Goal: Information Seeking & Learning: Learn about a topic

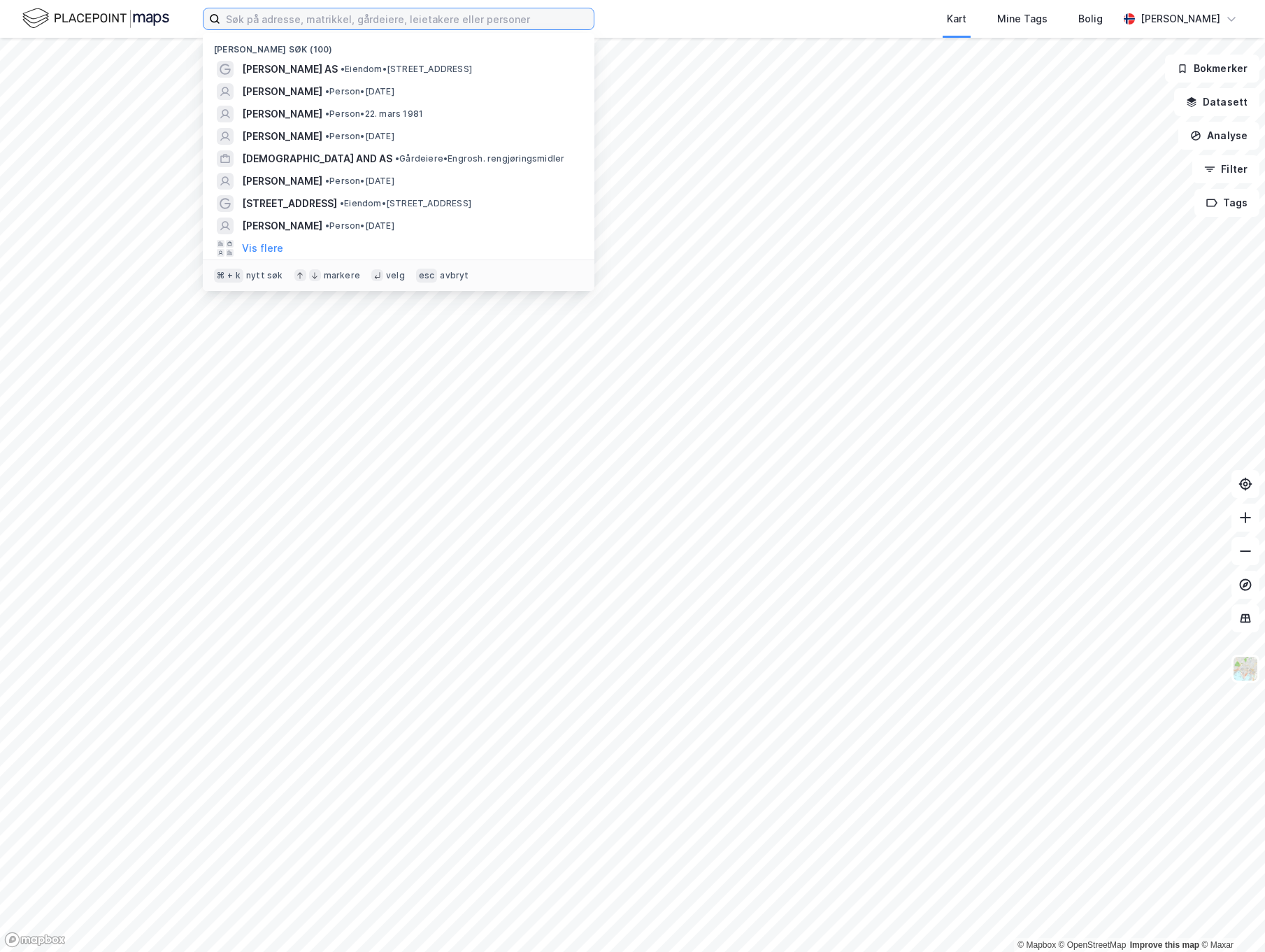
click at [308, 19] on input at bounding box center [407, 19] width 373 height 21
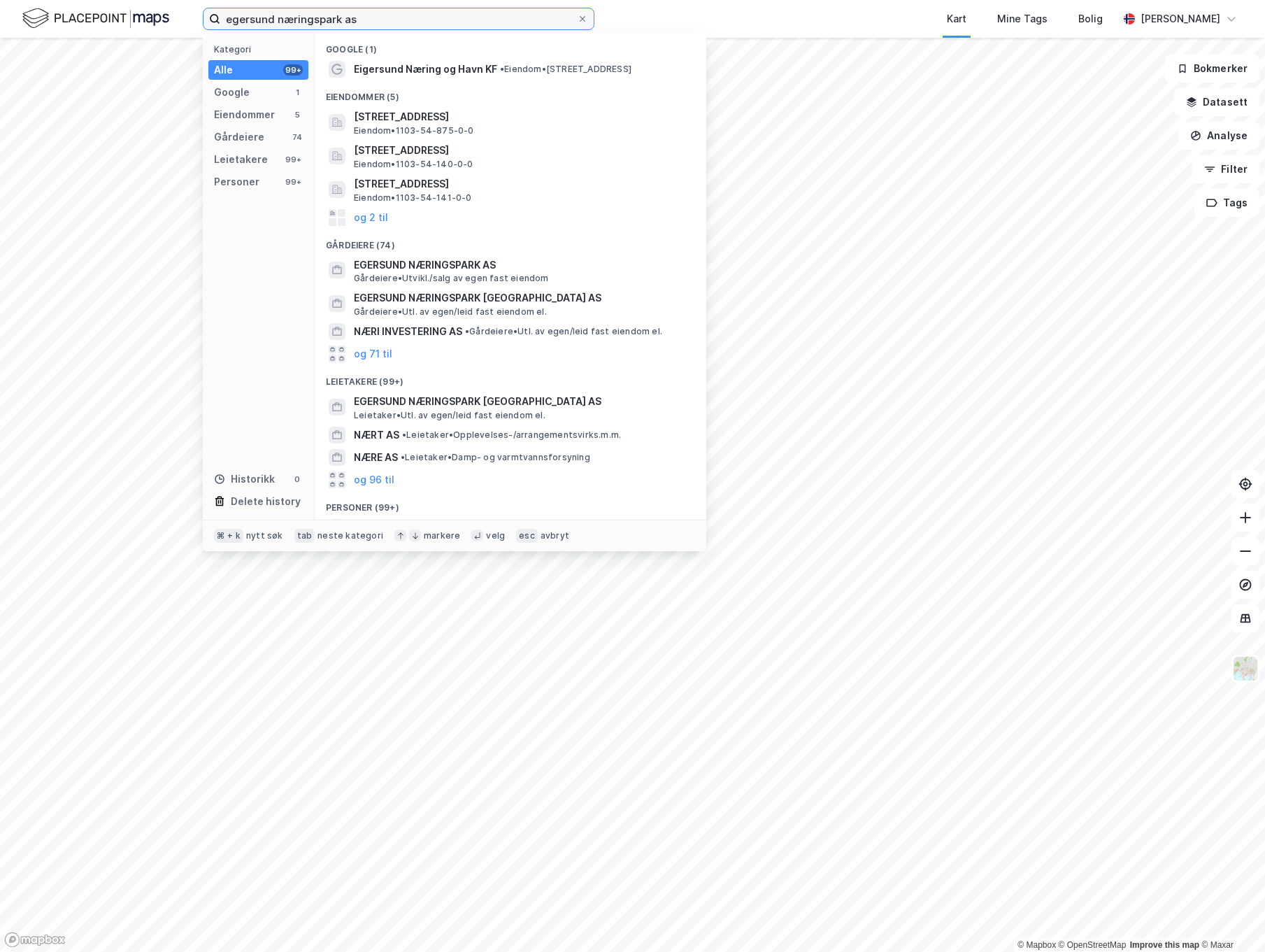
type input "egersund næringspark as"
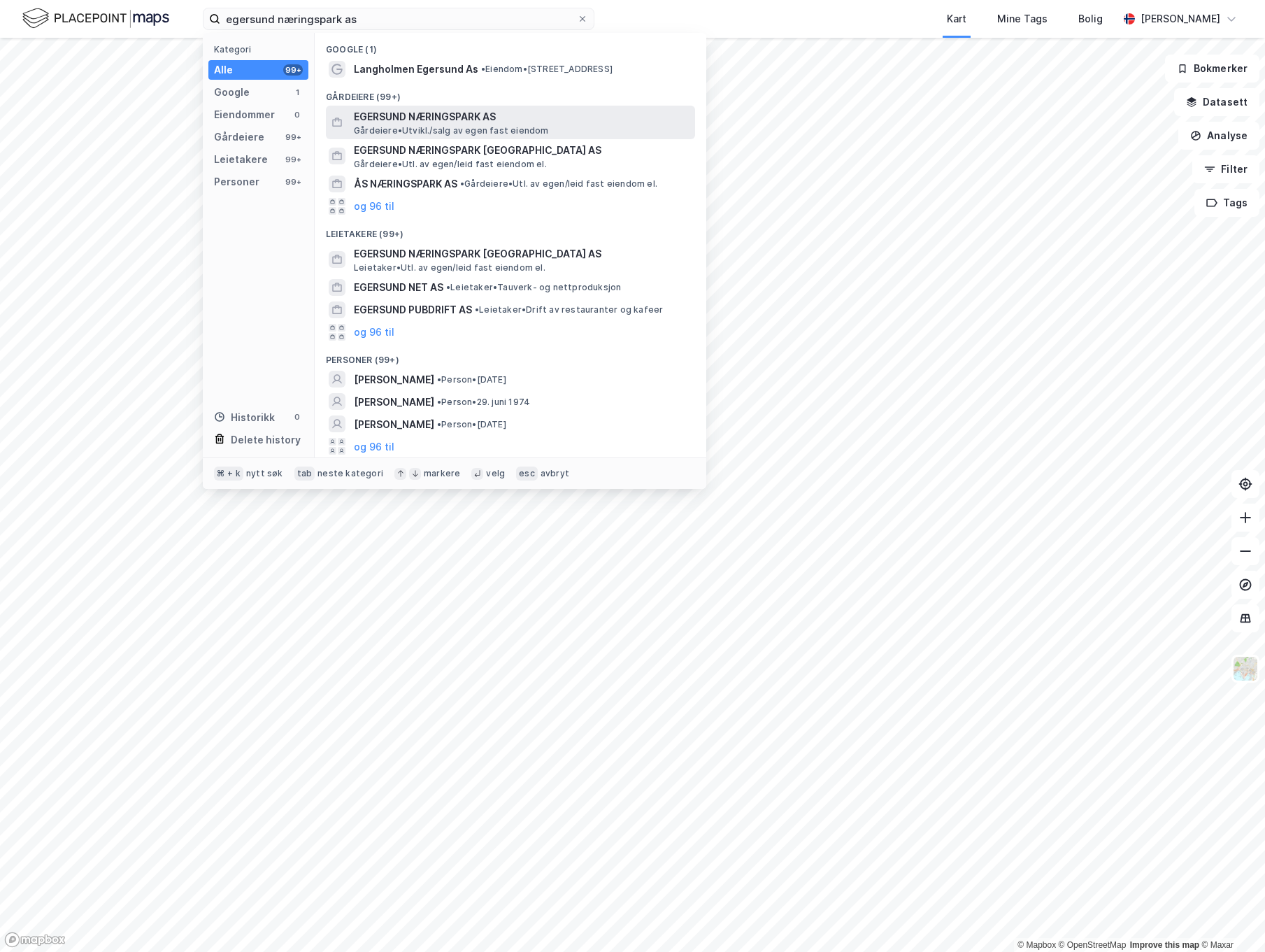
click at [475, 112] on span "EGERSUND NÆRINGSPARK AS" at bounding box center [522, 117] width 336 height 17
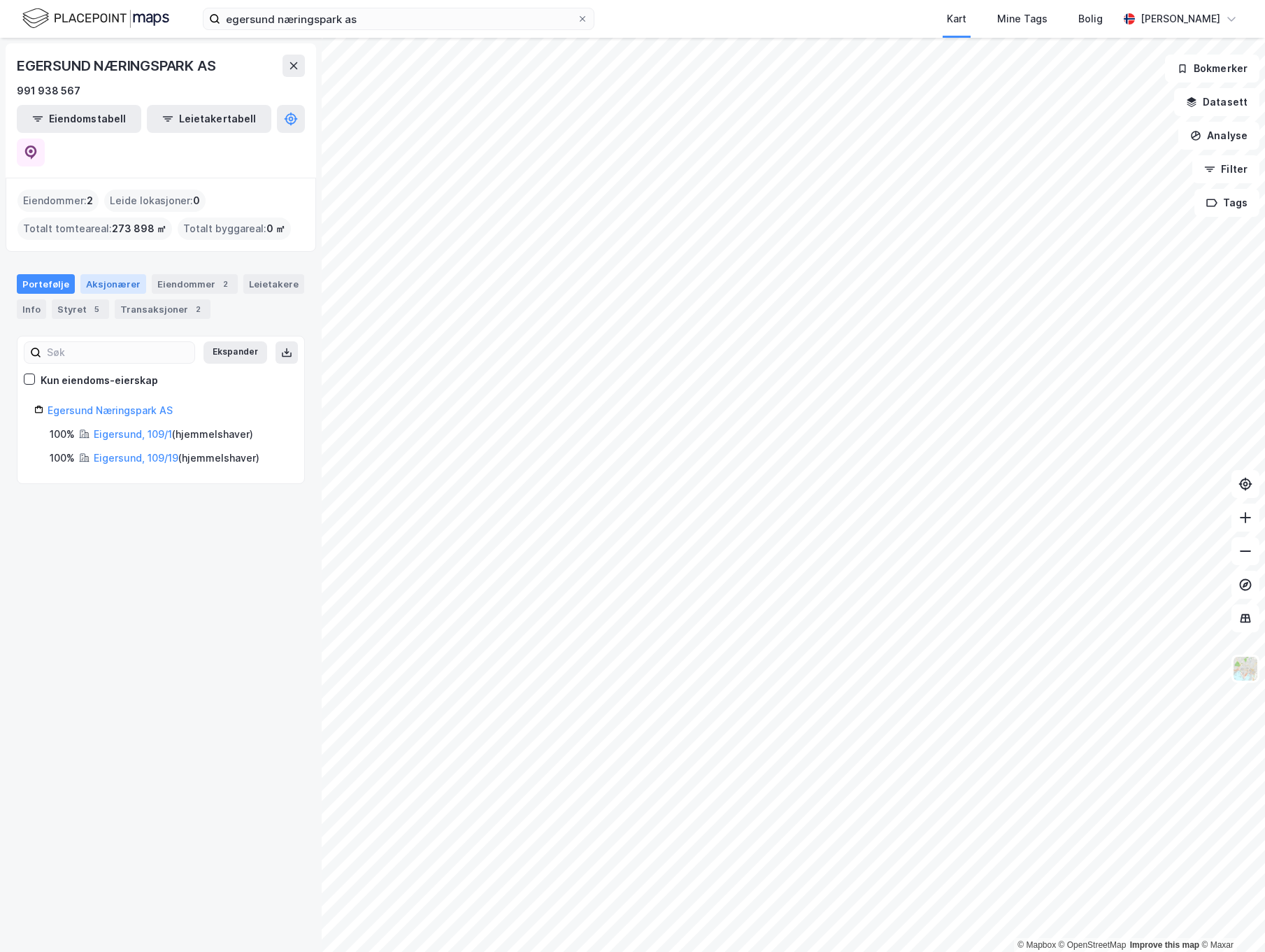
click at [115, 274] on div "Aksjonærer" at bounding box center [113, 283] width 66 height 19
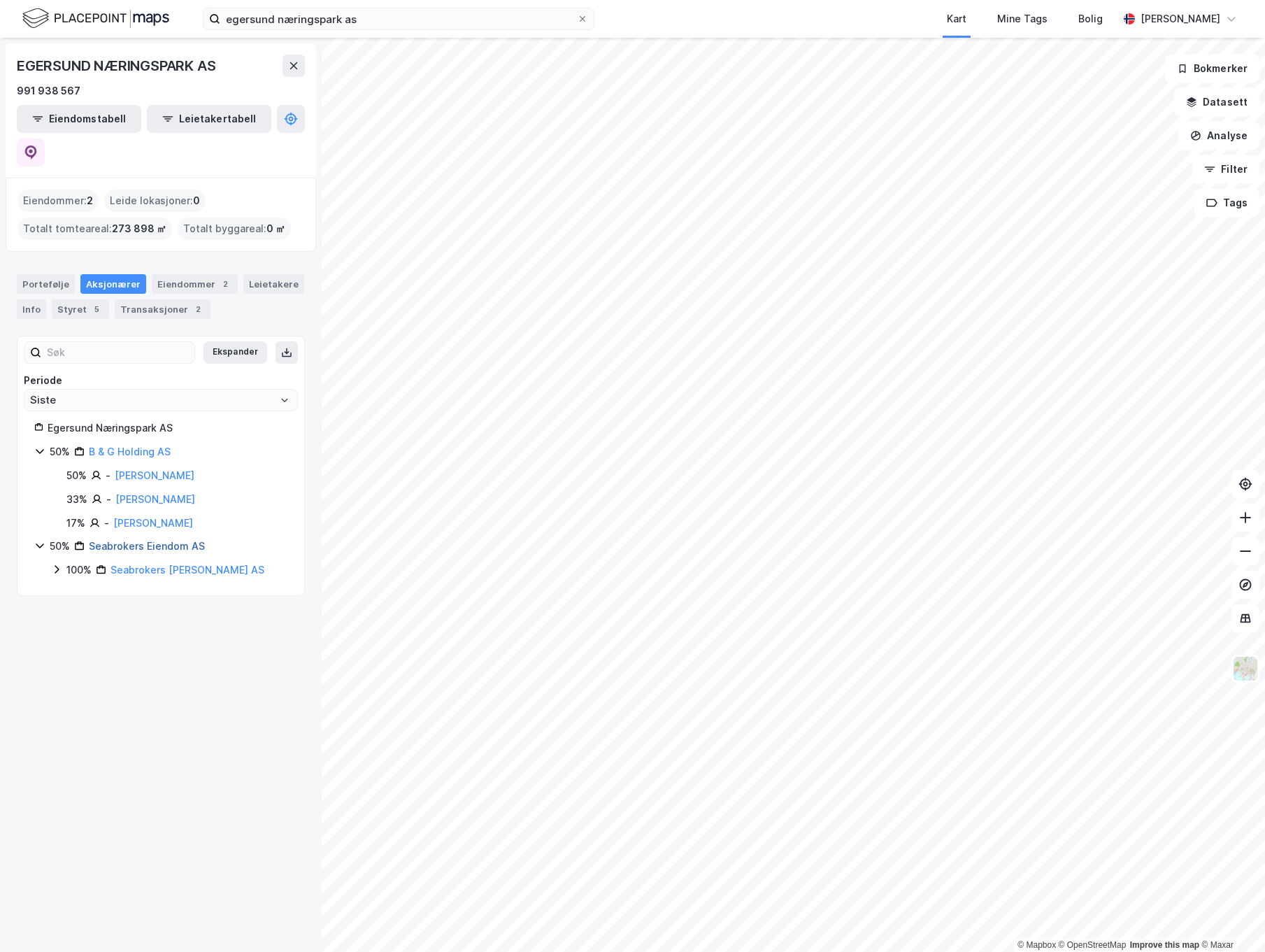
click at [166, 540] on link "Seabrokers Eiendom AS" at bounding box center [146, 545] width 116 height 12
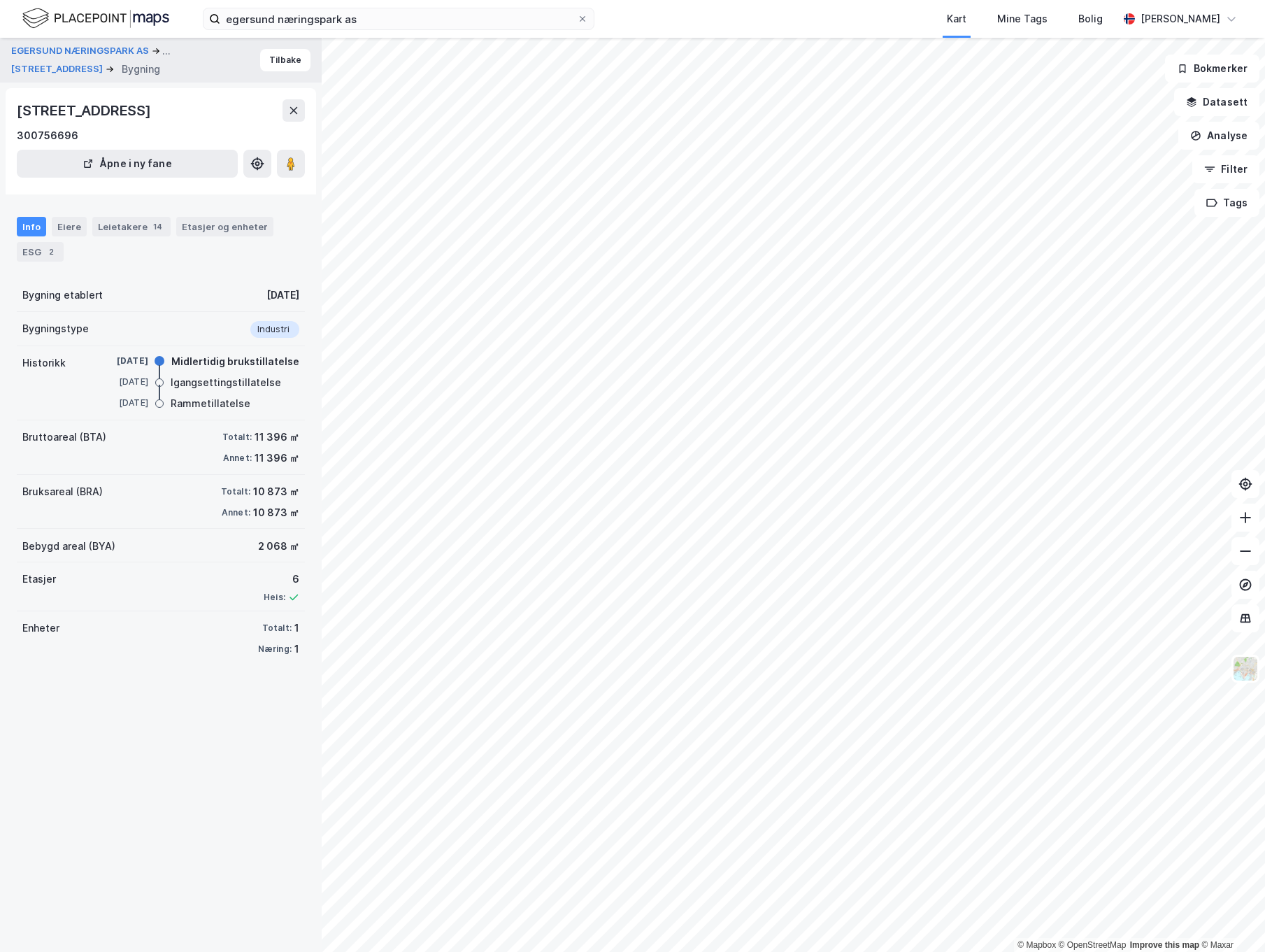
click at [32, 218] on div "Info" at bounding box center [32, 226] width 30 height 19
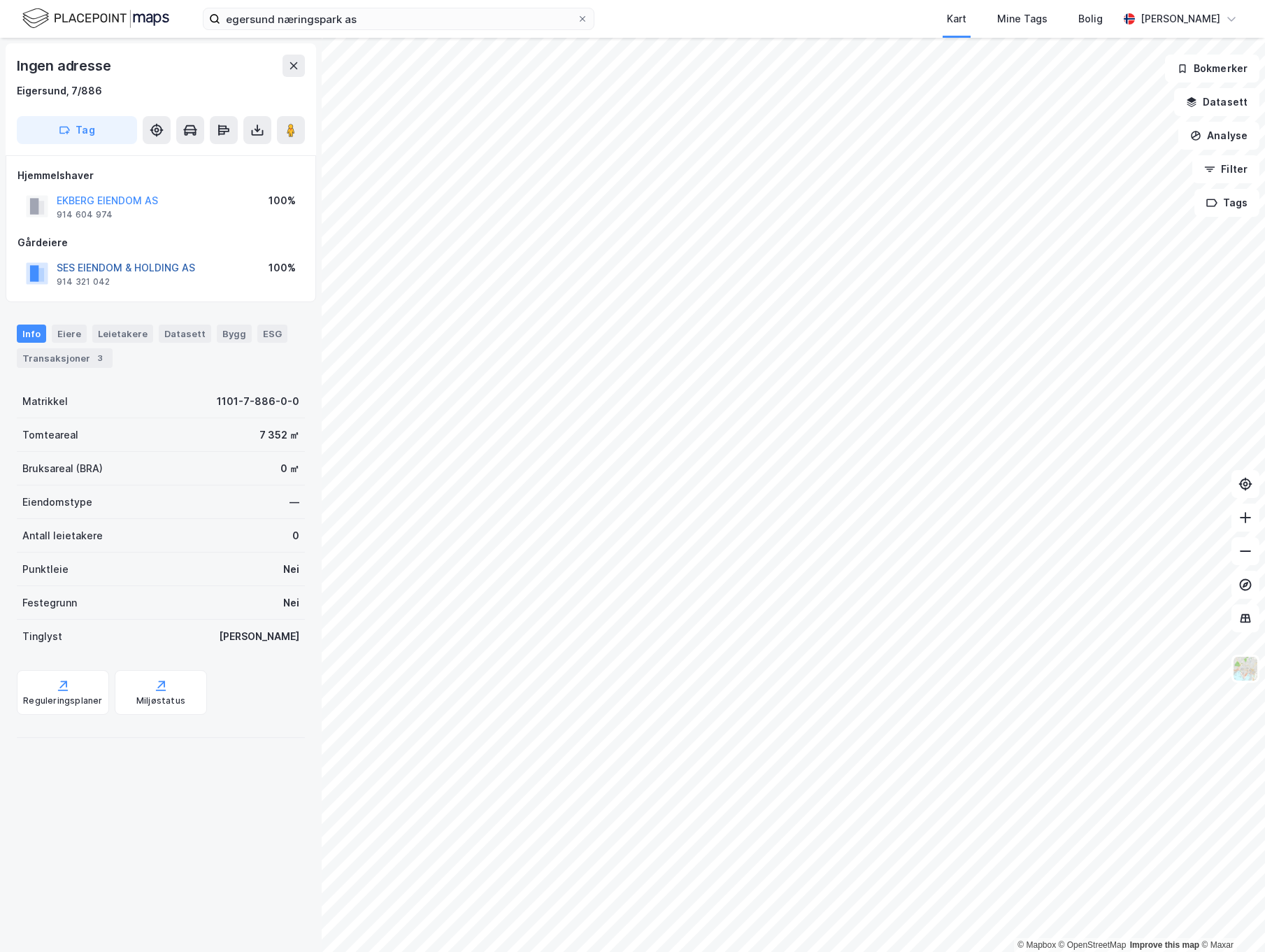
click at [0, 0] on button "SES EIENDOM & HOLDING AS" at bounding box center [0, 0] width 0 height 0
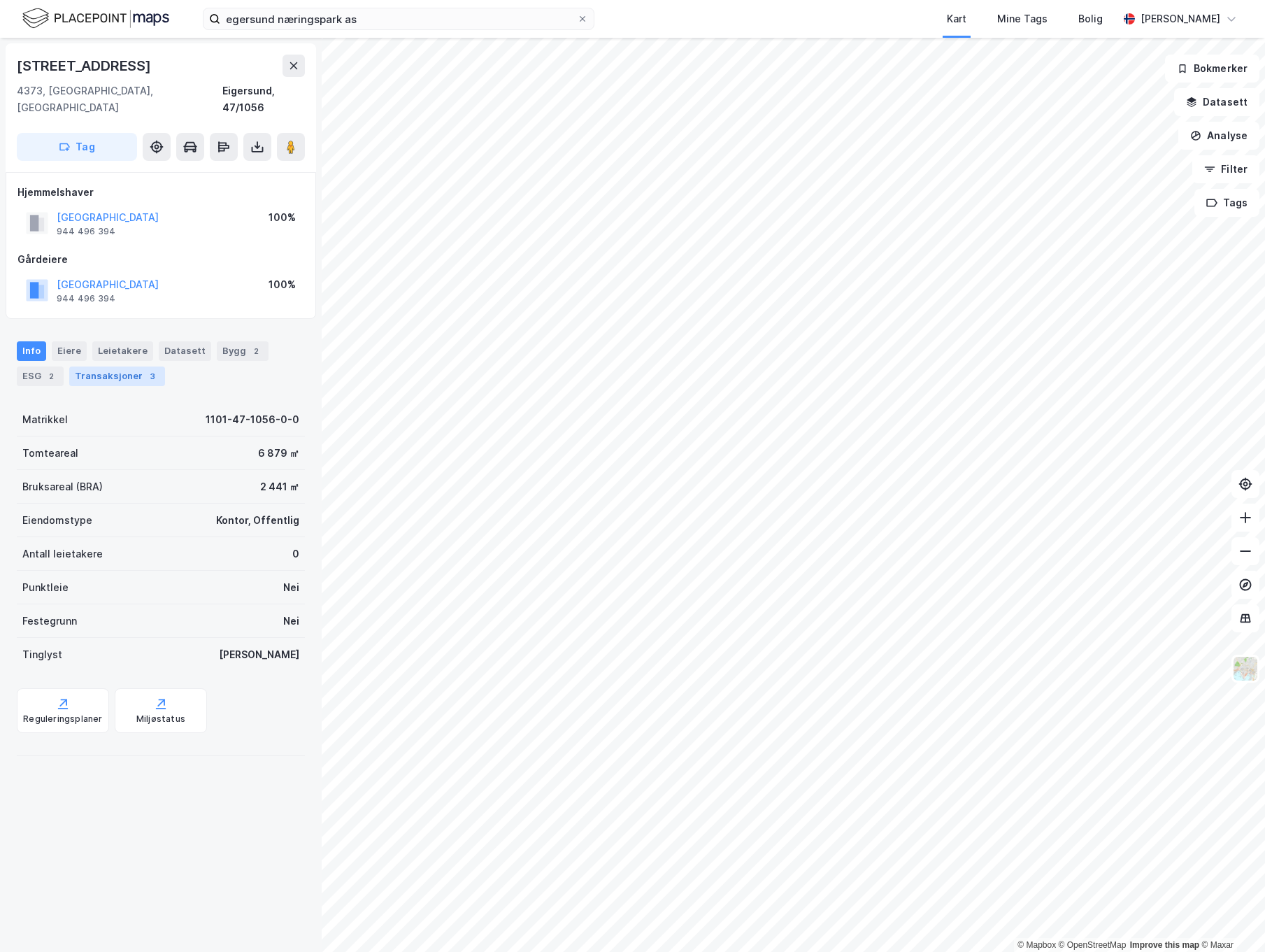
click at [130, 366] on div "Transaksjoner 3" at bounding box center [117, 376] width 96 height 19
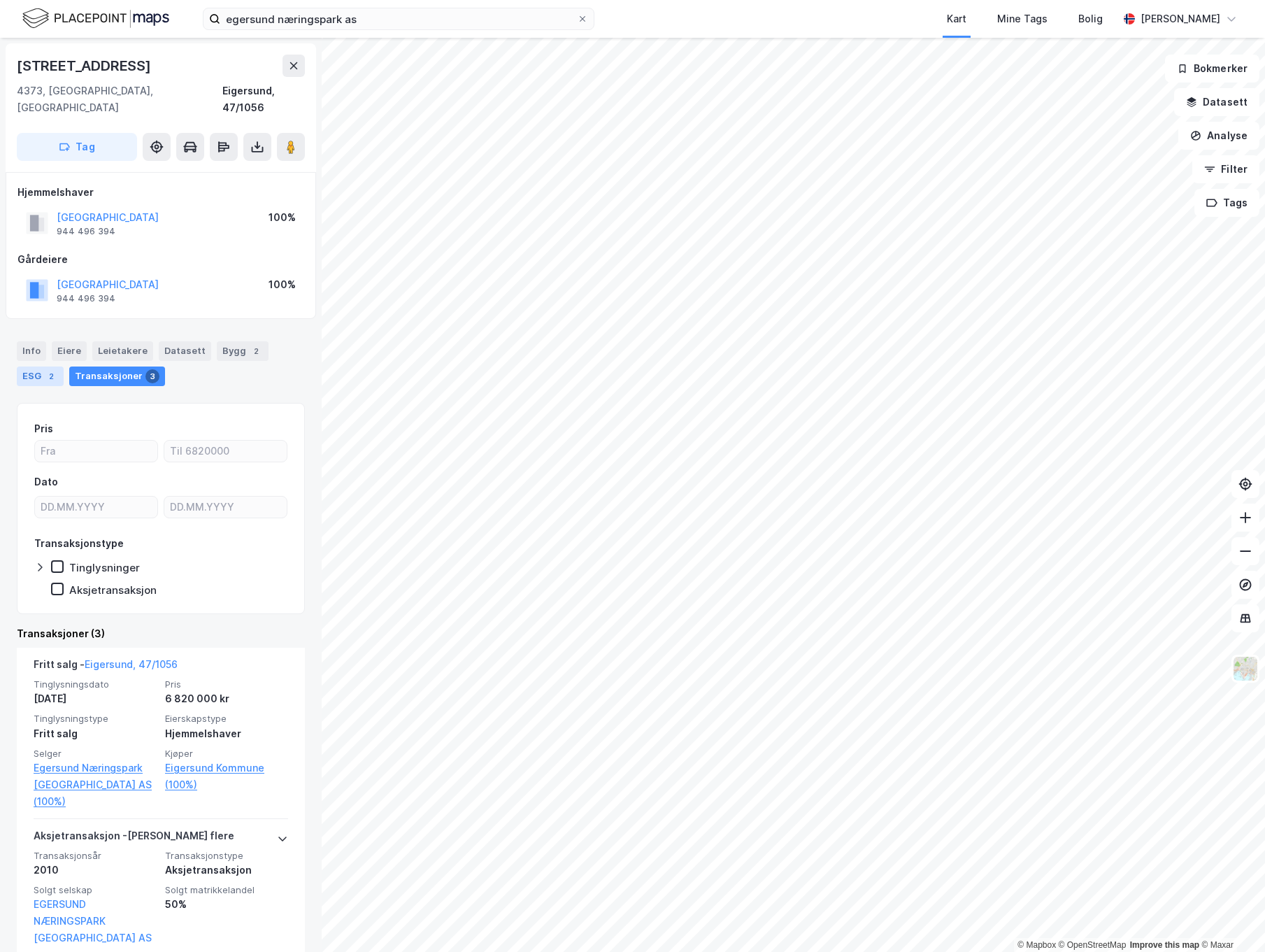
click at [36, 366] on div "ESG 2" at bounding box center [40, 376] width 47 height 19
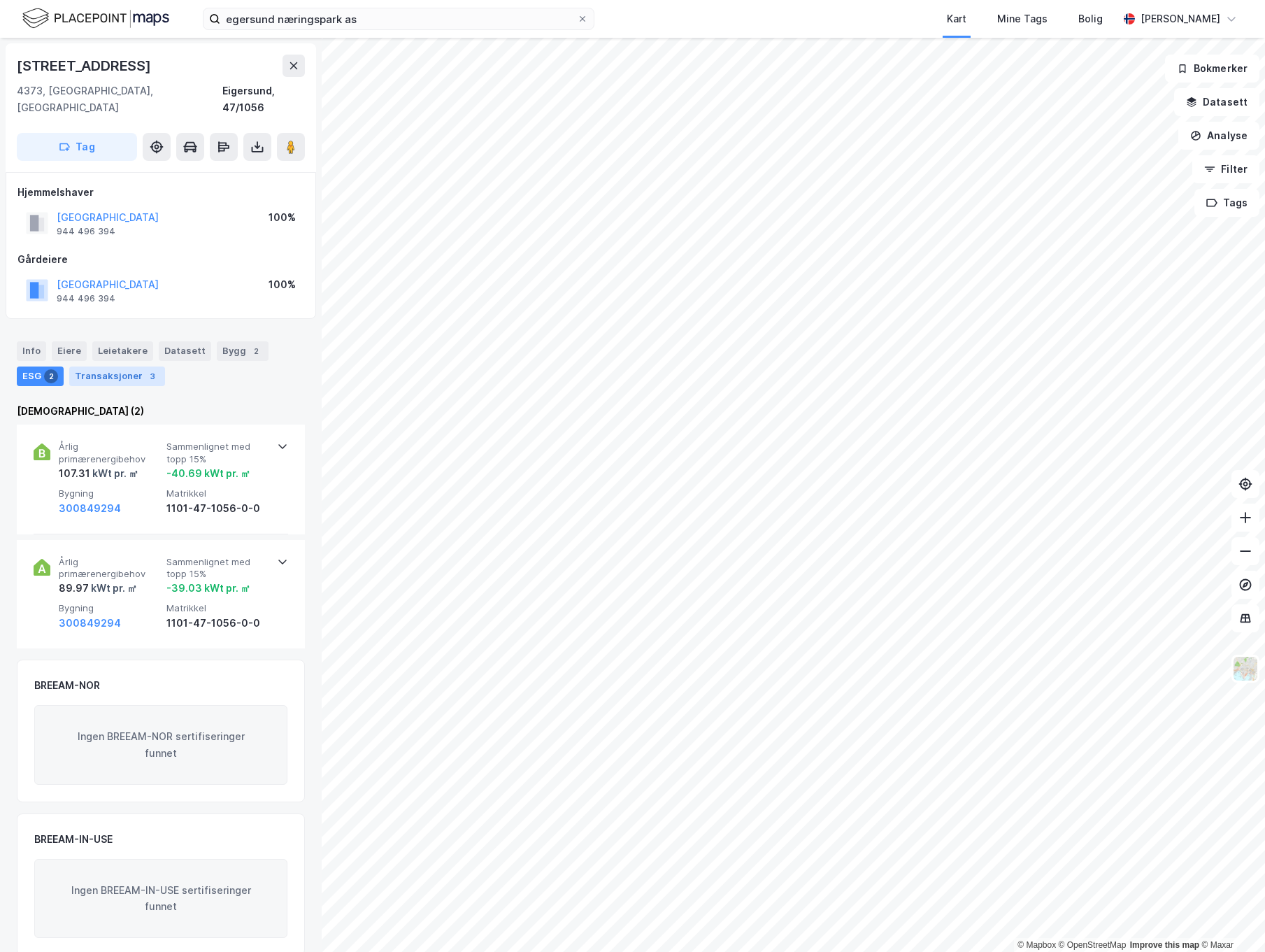
click at [106, 366] on div "Transaksjoner 3" at bounding box center [117, 376] width 96 height 19
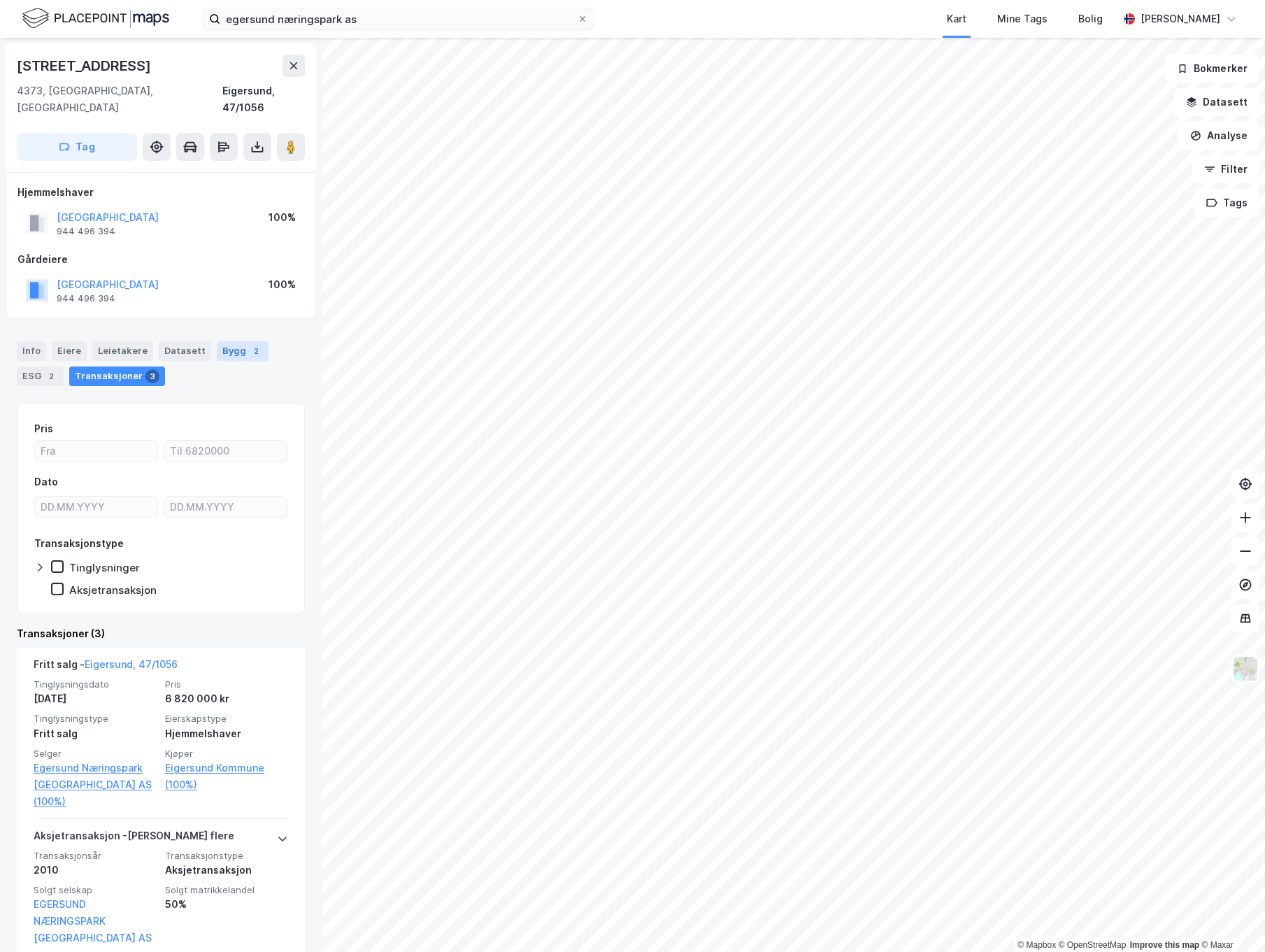
click at [234, 341] on div "Bygg 2" at bounding box center [243, 351] width 52 height 19
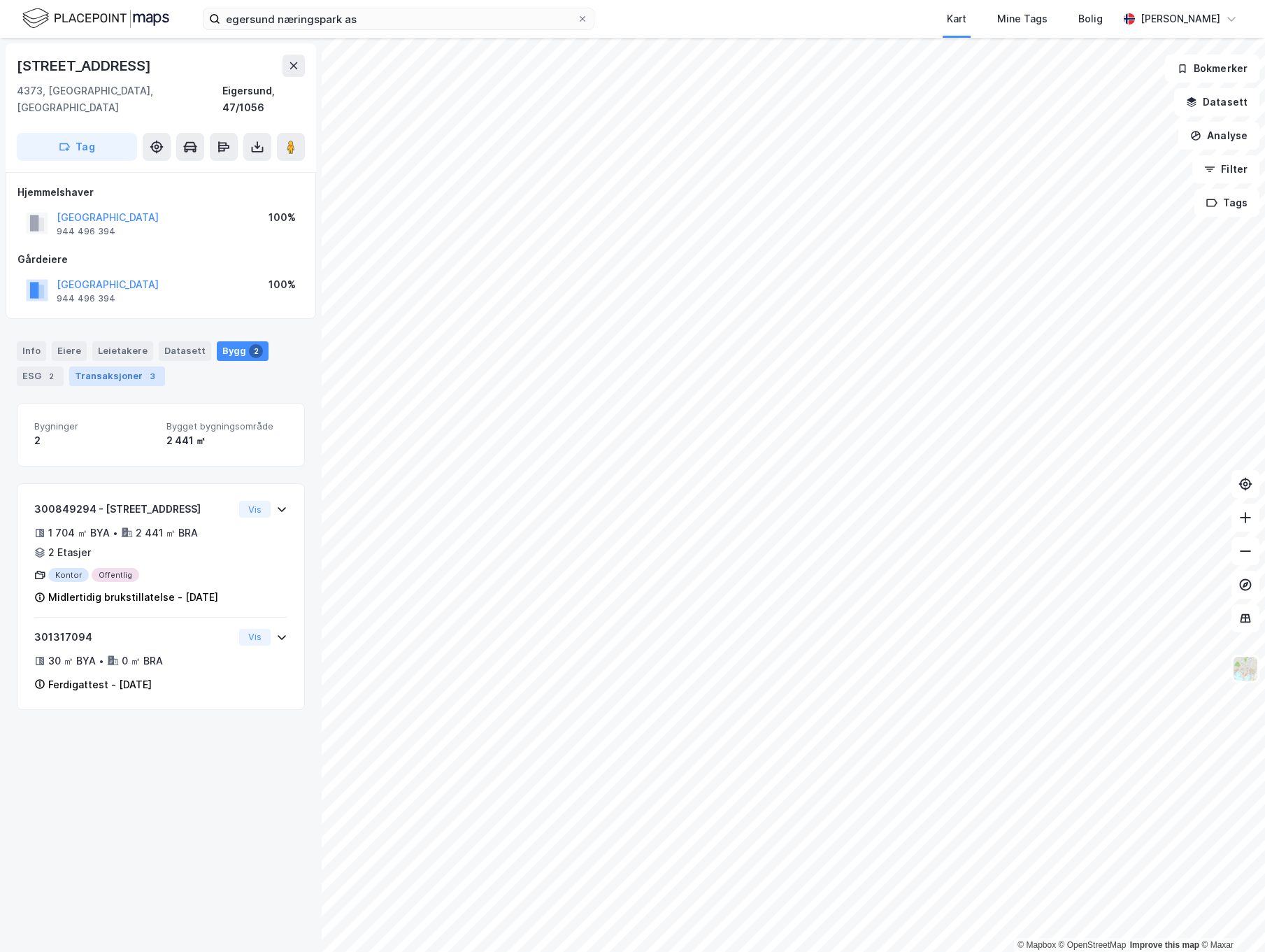
click at [121, 366] on div "Transaksjoner 3" at bounding box center [117, 376] width 96 height 19
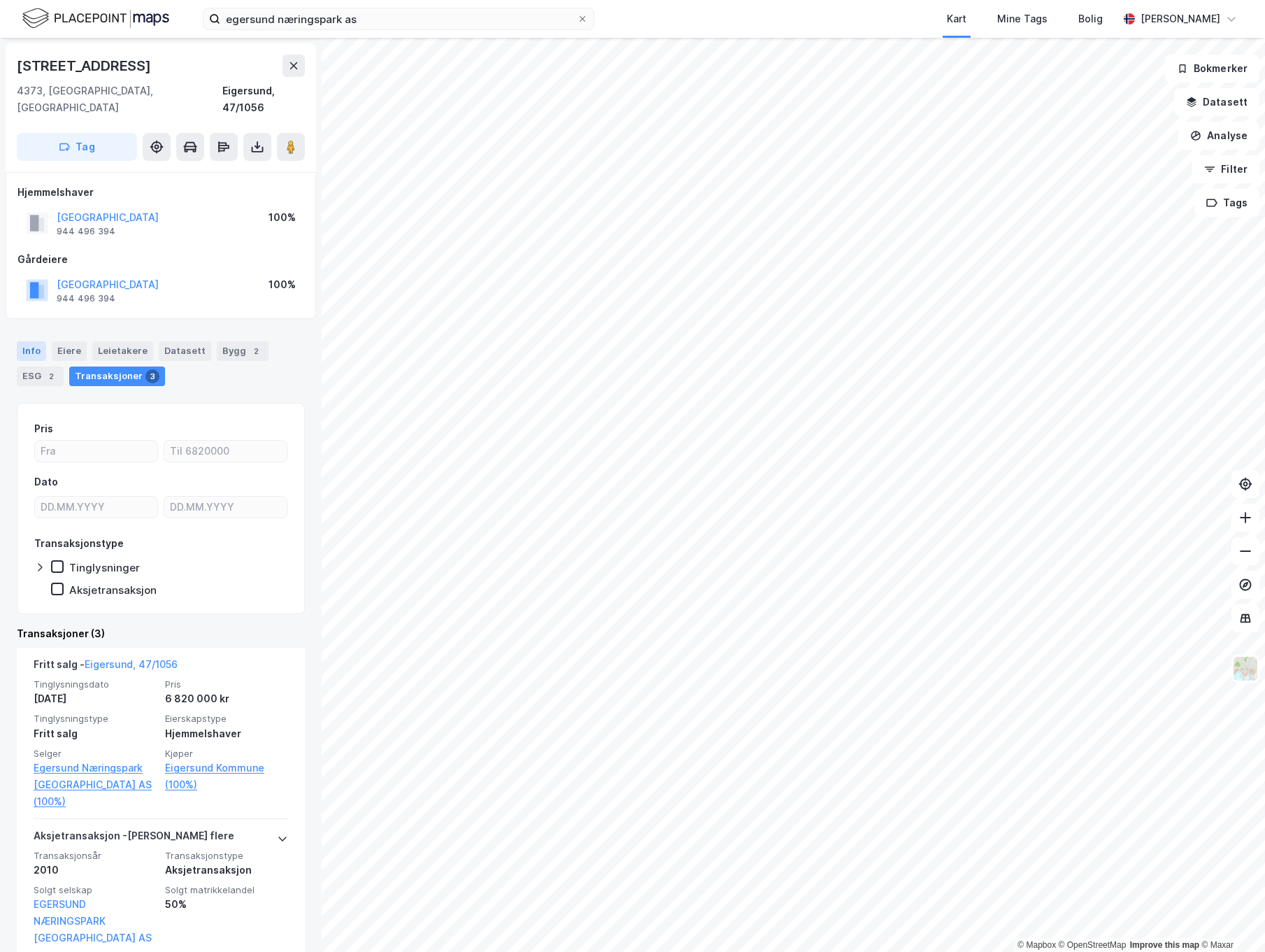
click at [37, 341] on div "Info" at bounding box center [32, 351] width 30 height 19
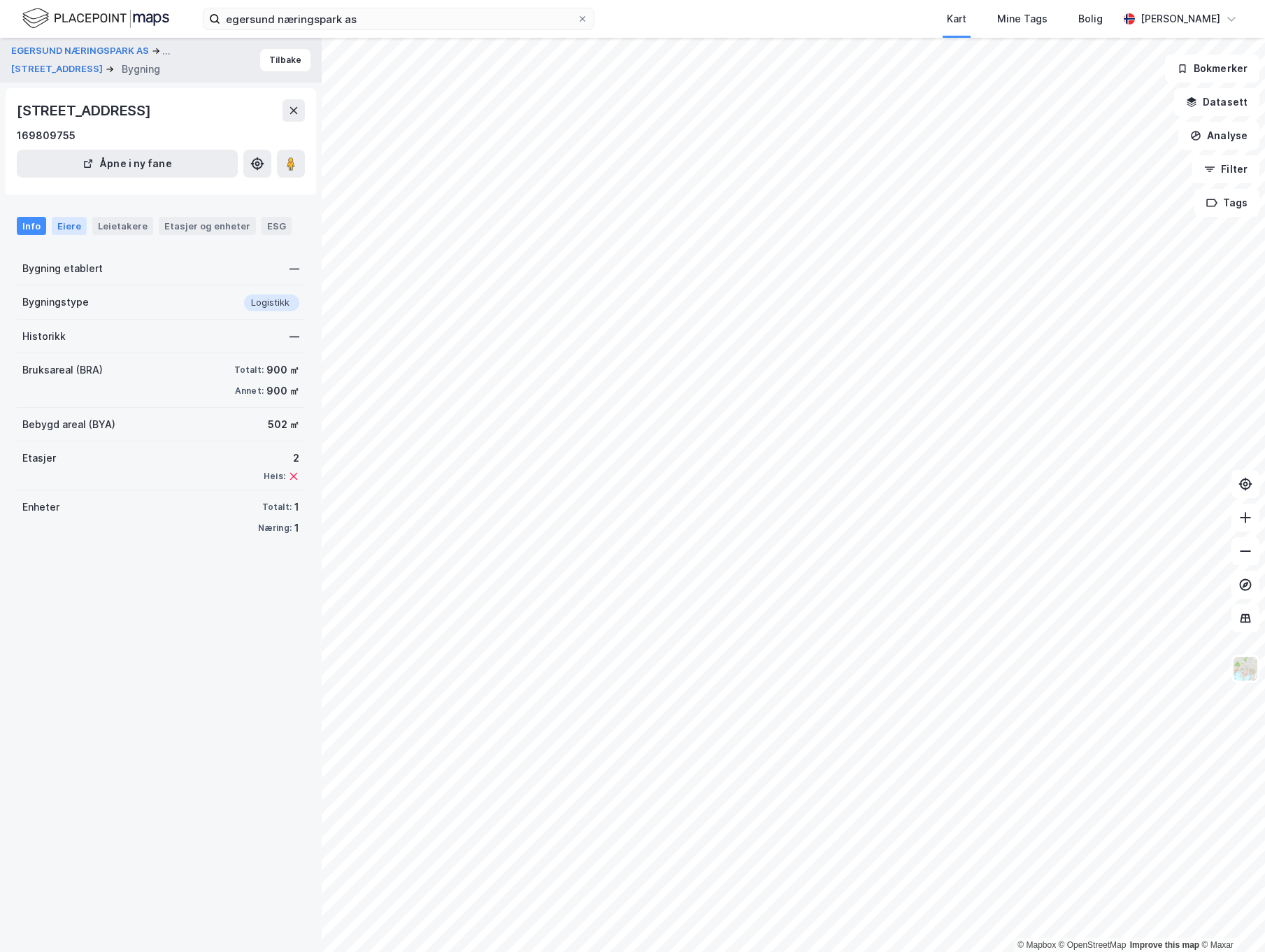
click at [72, 225] on div "Eiere" at bounding box center [69, 226] width 35 height 18
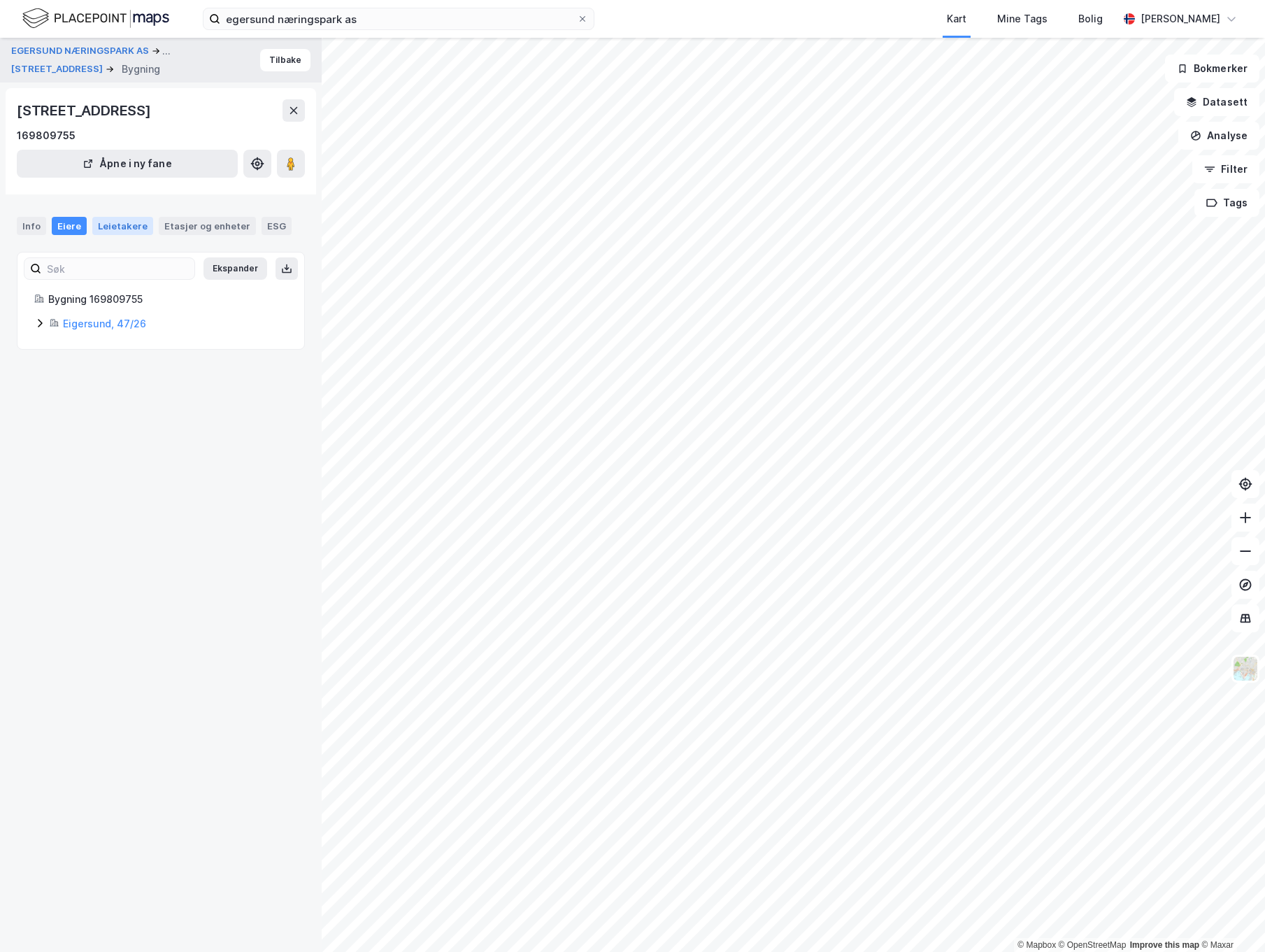
click at [133, 223] on div "Leietakere" at bounding box center [123, 226] width 61 height 18
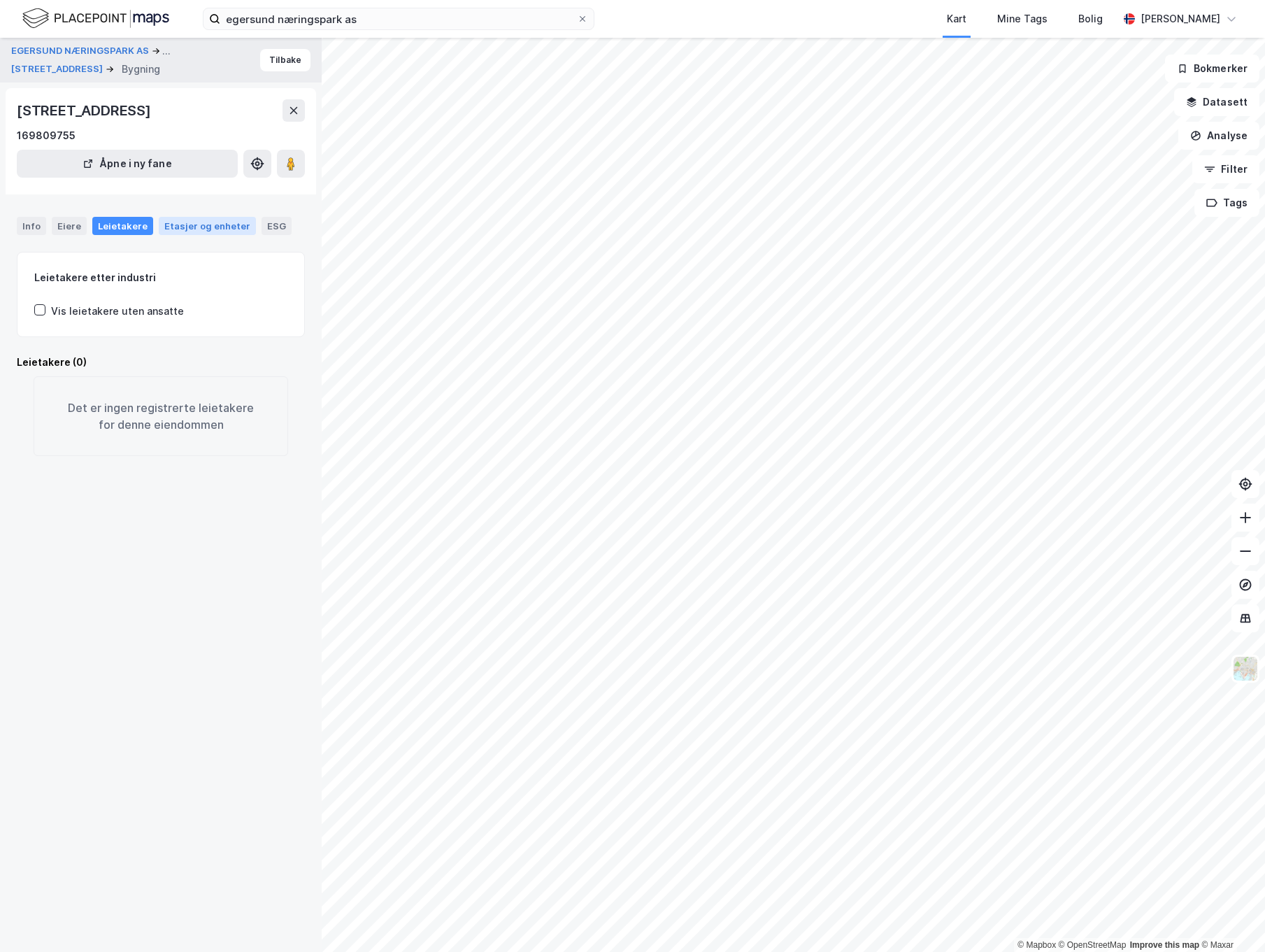
click at [212, 225] on div "Etasjer og enheter" at bounding box center [207, 226] width 86 height 12
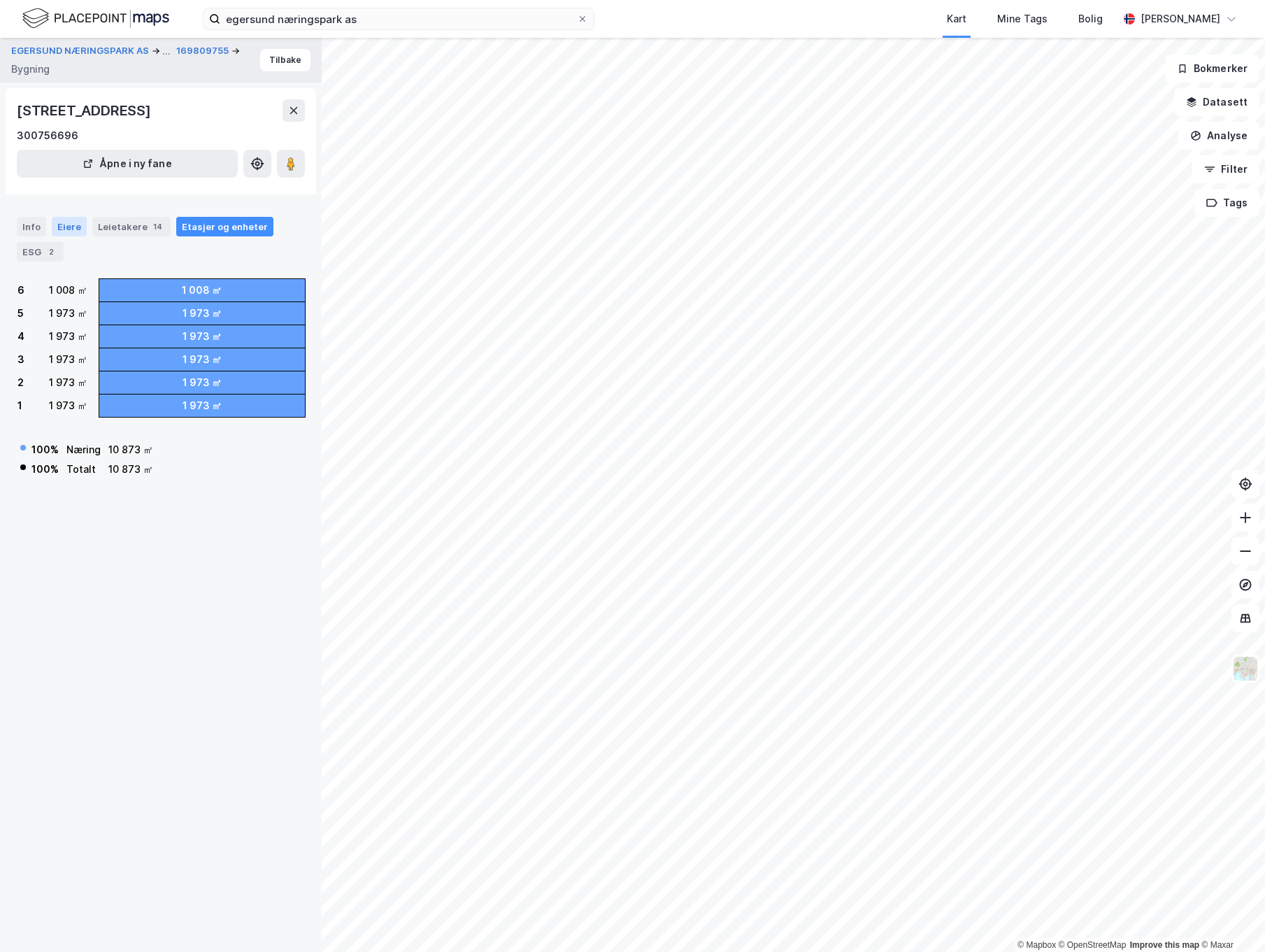
click at [74, 227] on div "Eiere" at bounding box center [69, 226] width 35 height 19
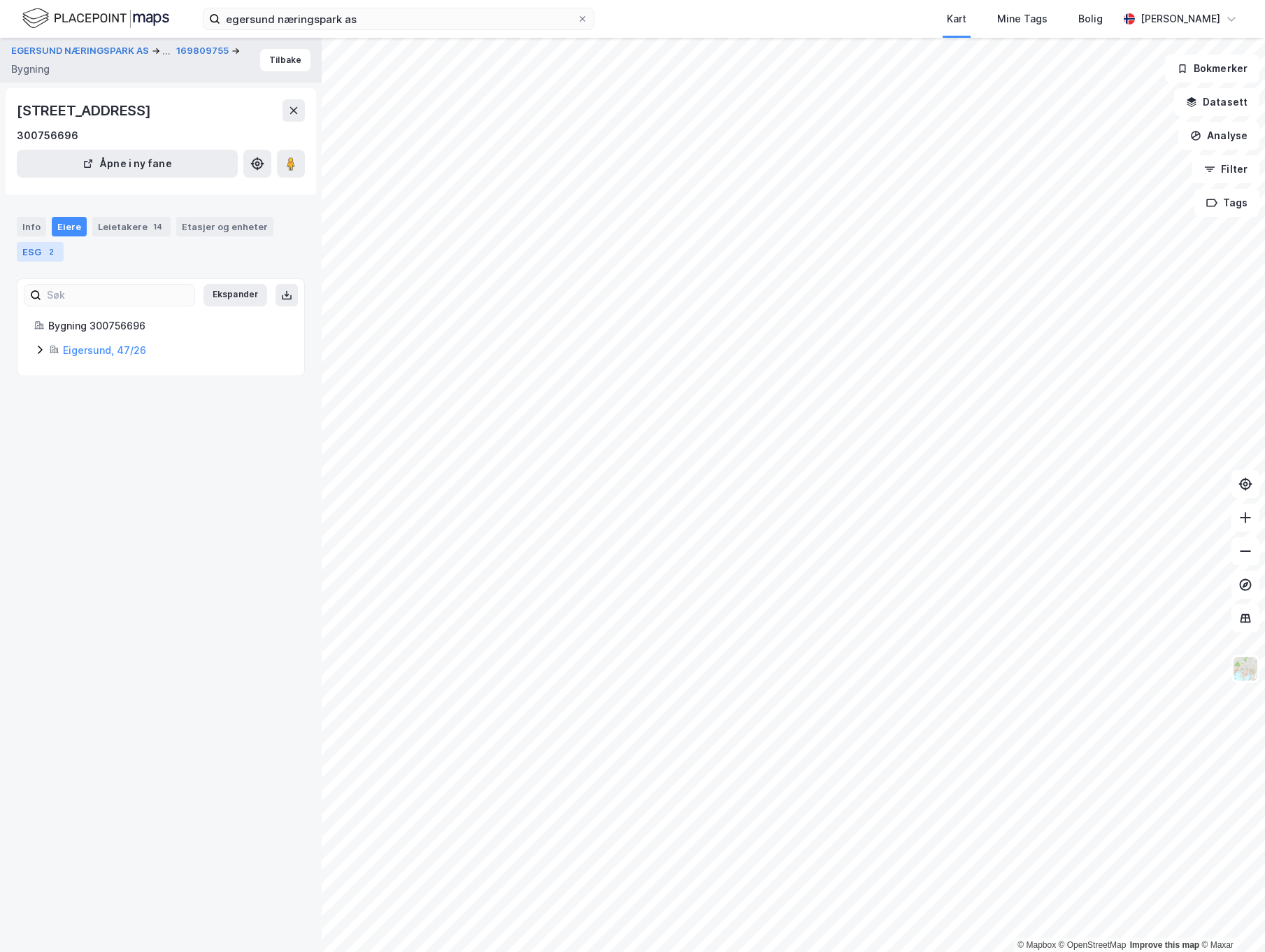
click at [51, 246] on div "2" at bounding box center [51, 252] width 14 height 14
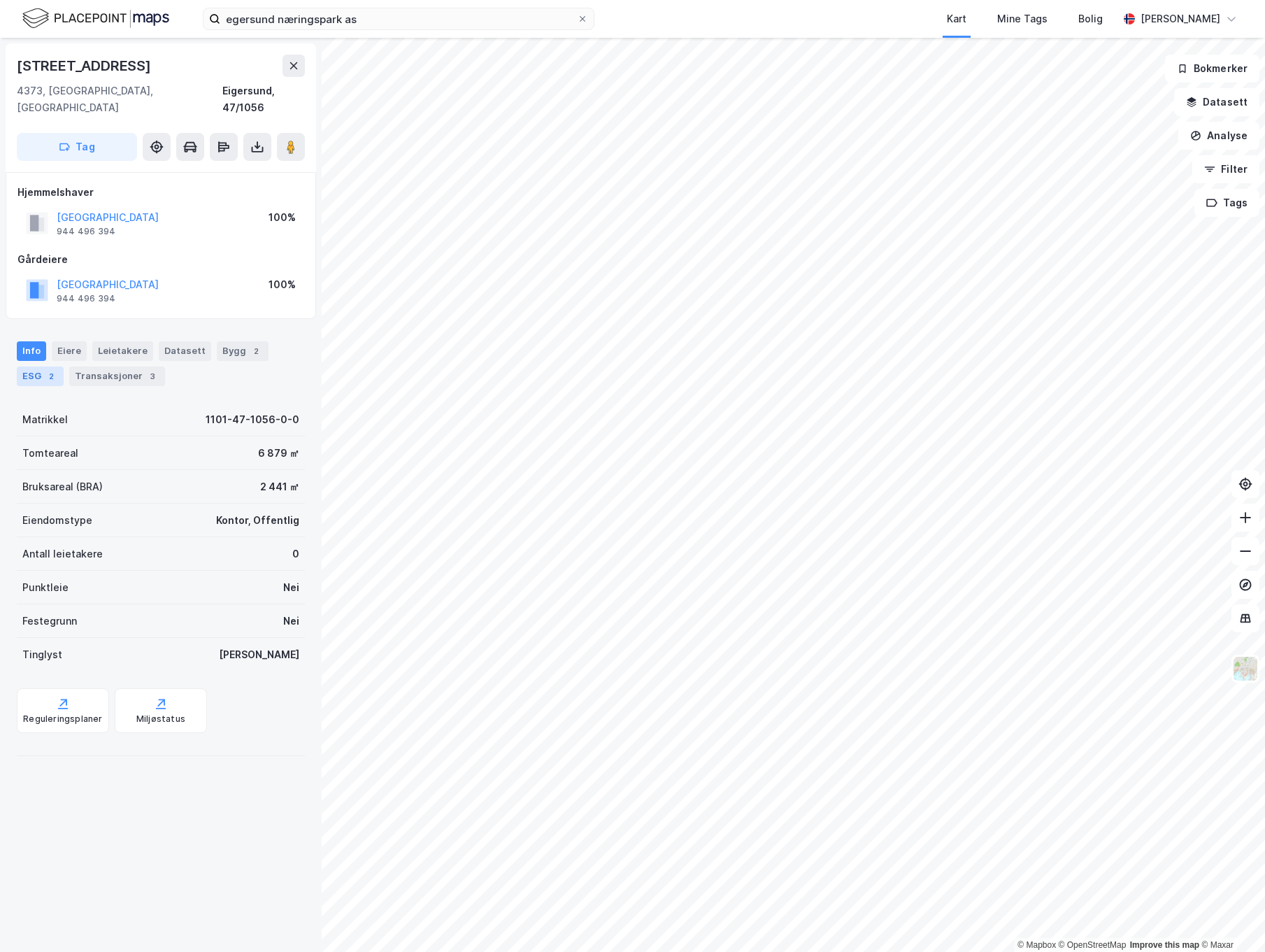
click at [59, 366] on div "ESG 2" at bounding box center [40, 376] width 47 height 19
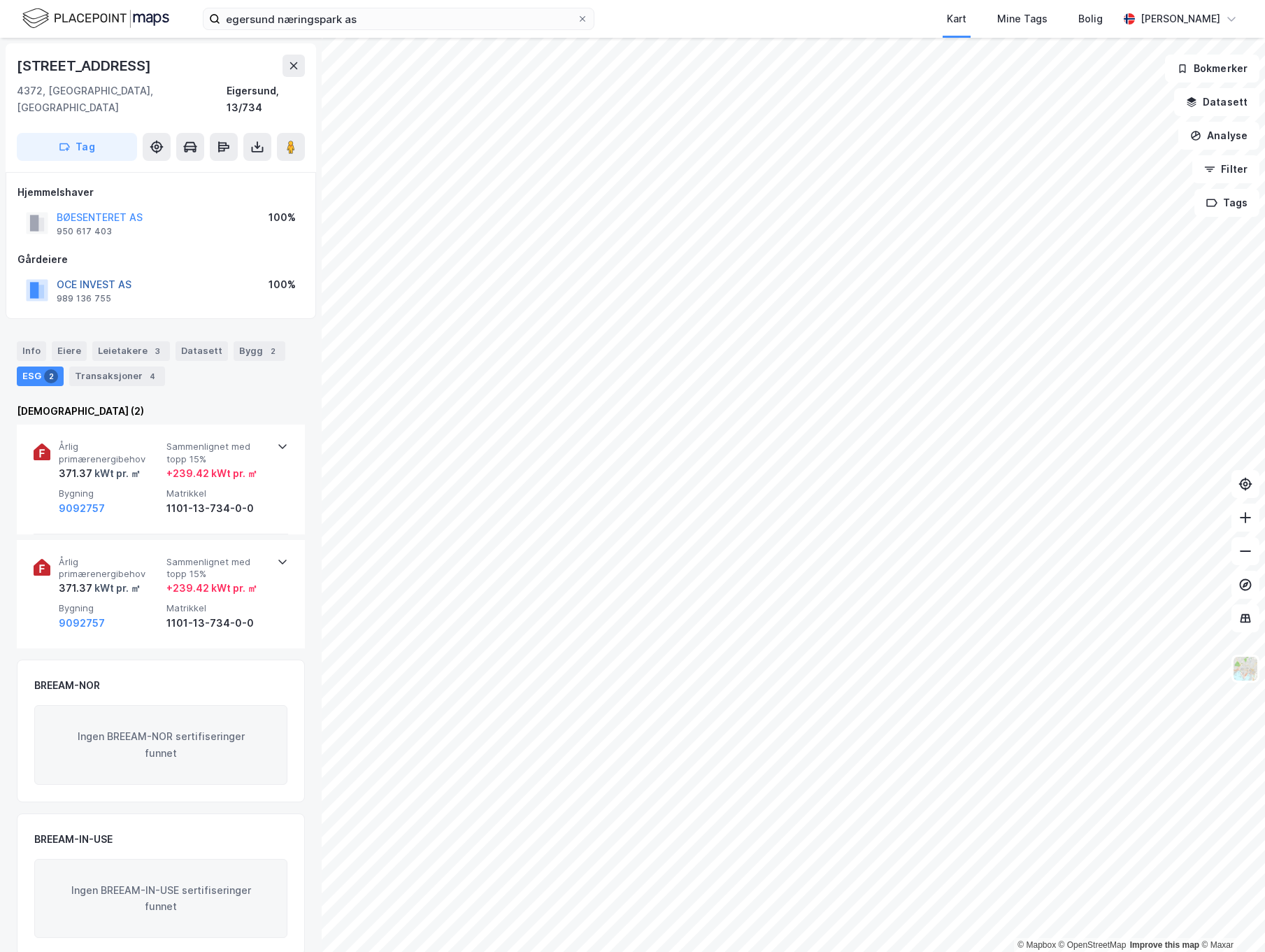
click at [0, 0] on button "OCE INVEST AS" at bounding box center [0, 0] width 0 height 0
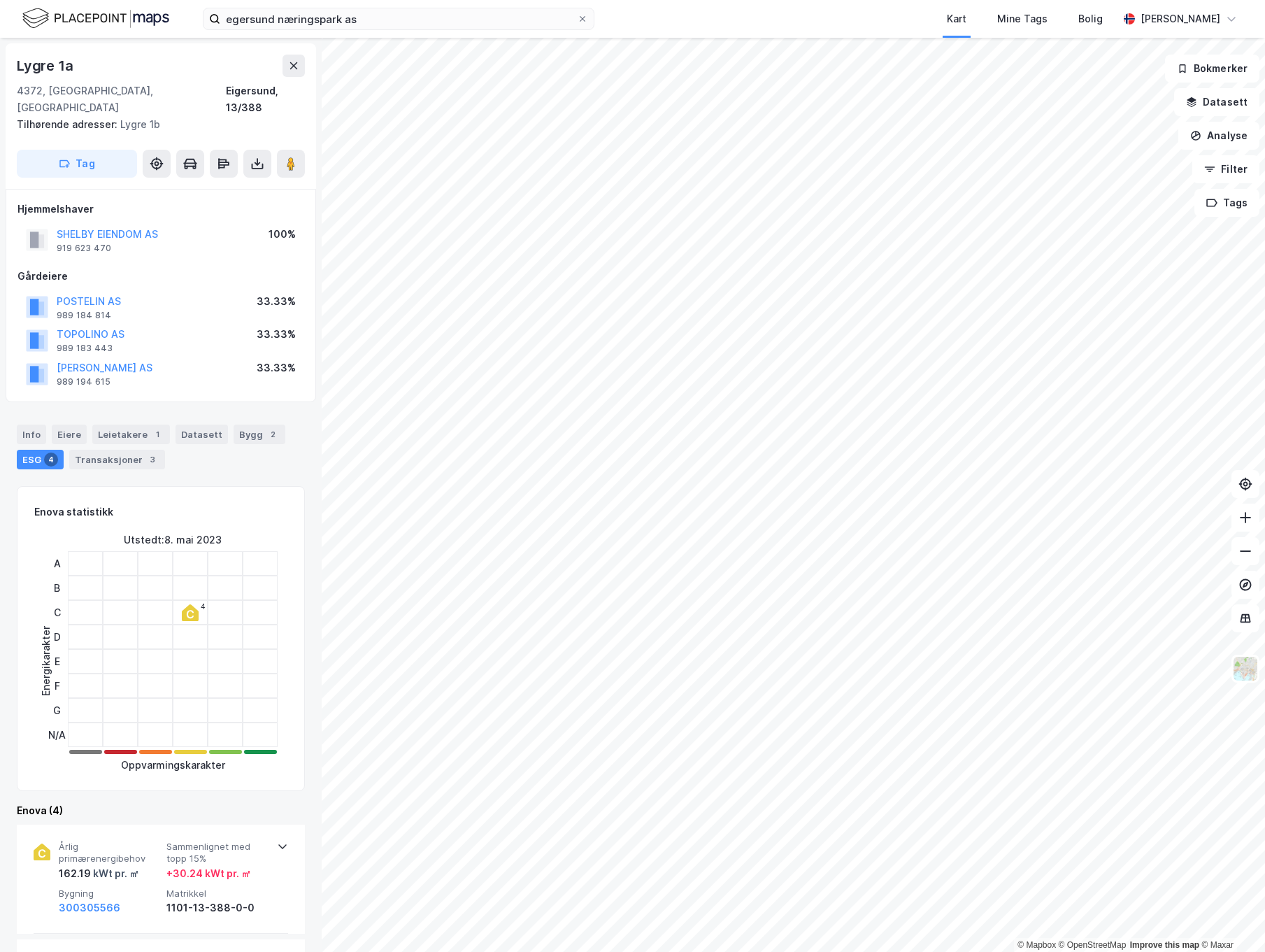
click at [1264, 872] on html "egersund næringspark as Kart Mine Tags Bolig [PERSON_NAME] © Mapbox © OpenStree…" at bounding box center [632, 476] width 1265 height 952
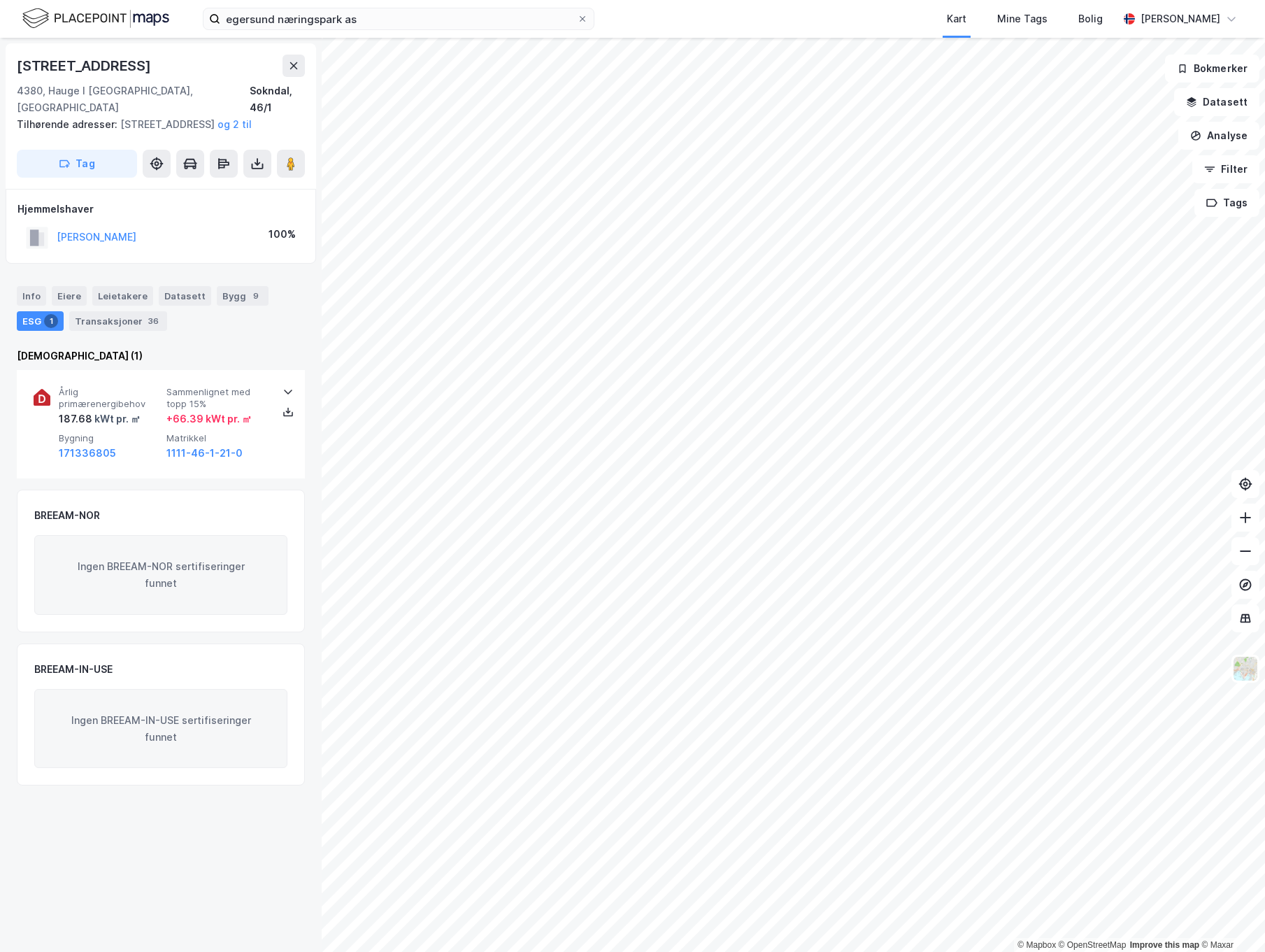
click at [1264, 578] on html "egersund næringspark as Kart Mine Tags Bolig [PERSON_NAME] © Mapbox © OpenStree…" at bounding box center [632, 476] width 1265 height 952
